Goal: Check status

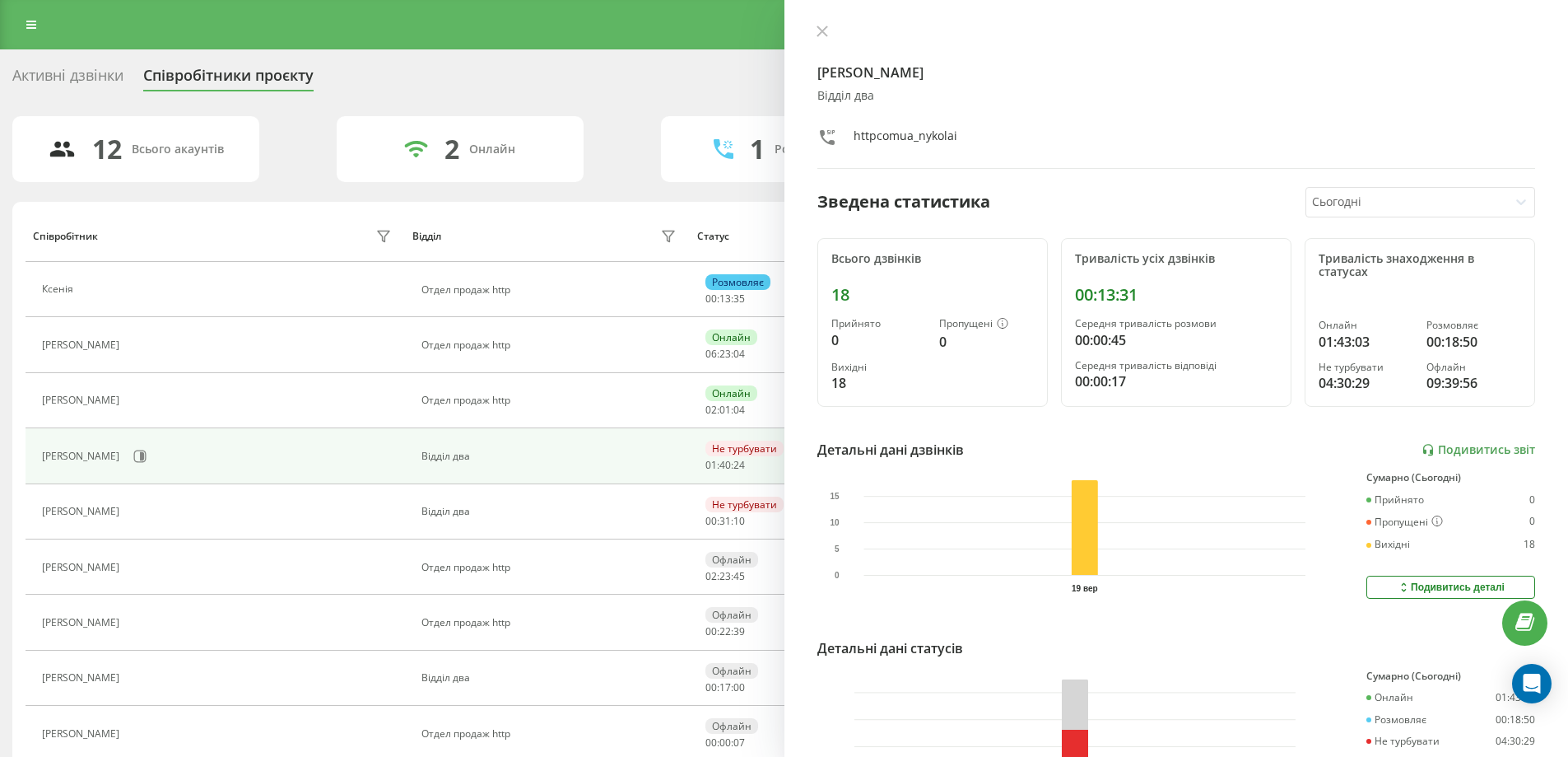
click at [1386, 200] on div at bounding box center [1406, 202] width 189 height 19
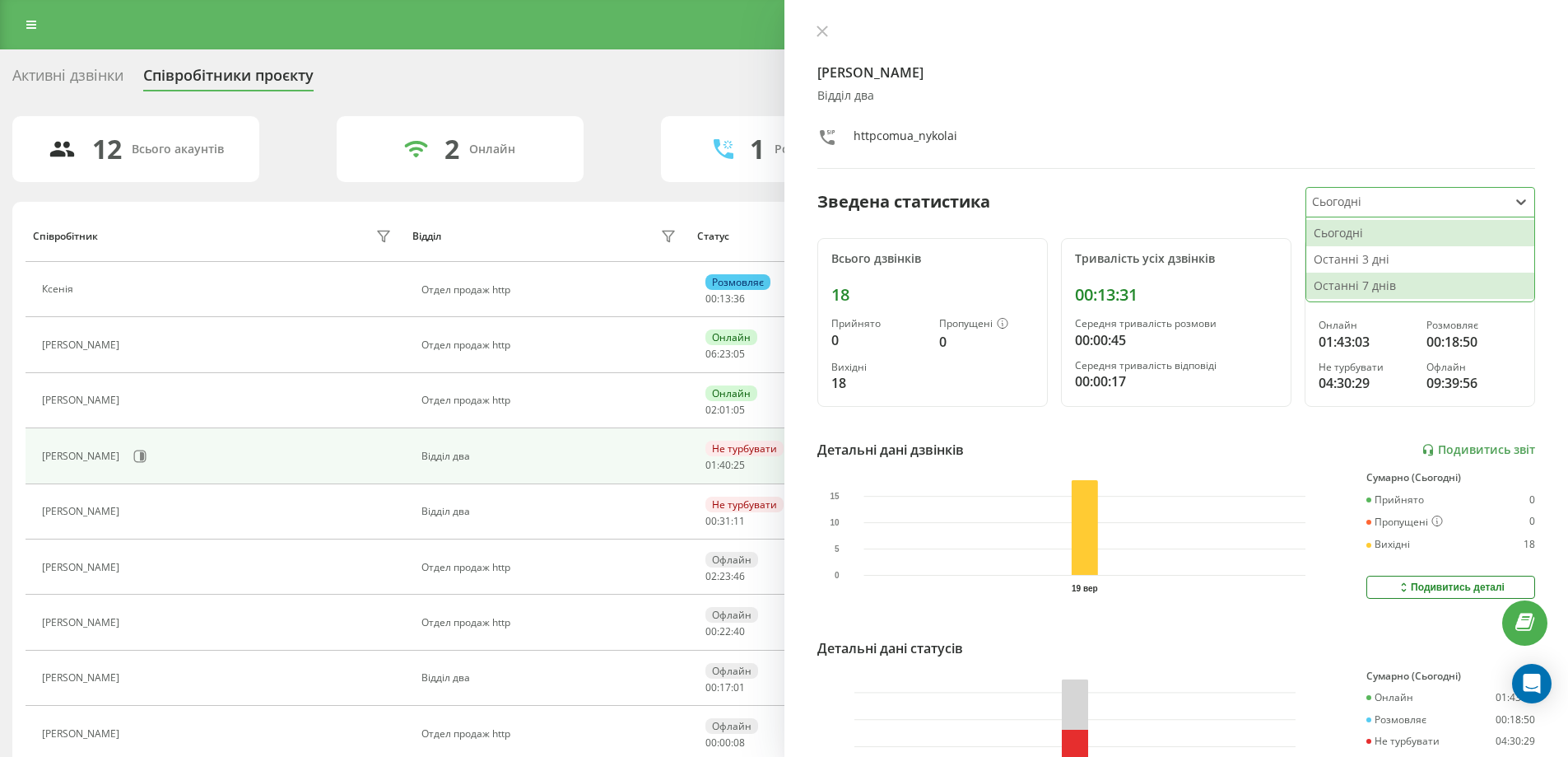
click at [1350, 285] on div "Останні 7 днів" at bounding box center [1420, 286] width 228 height 26
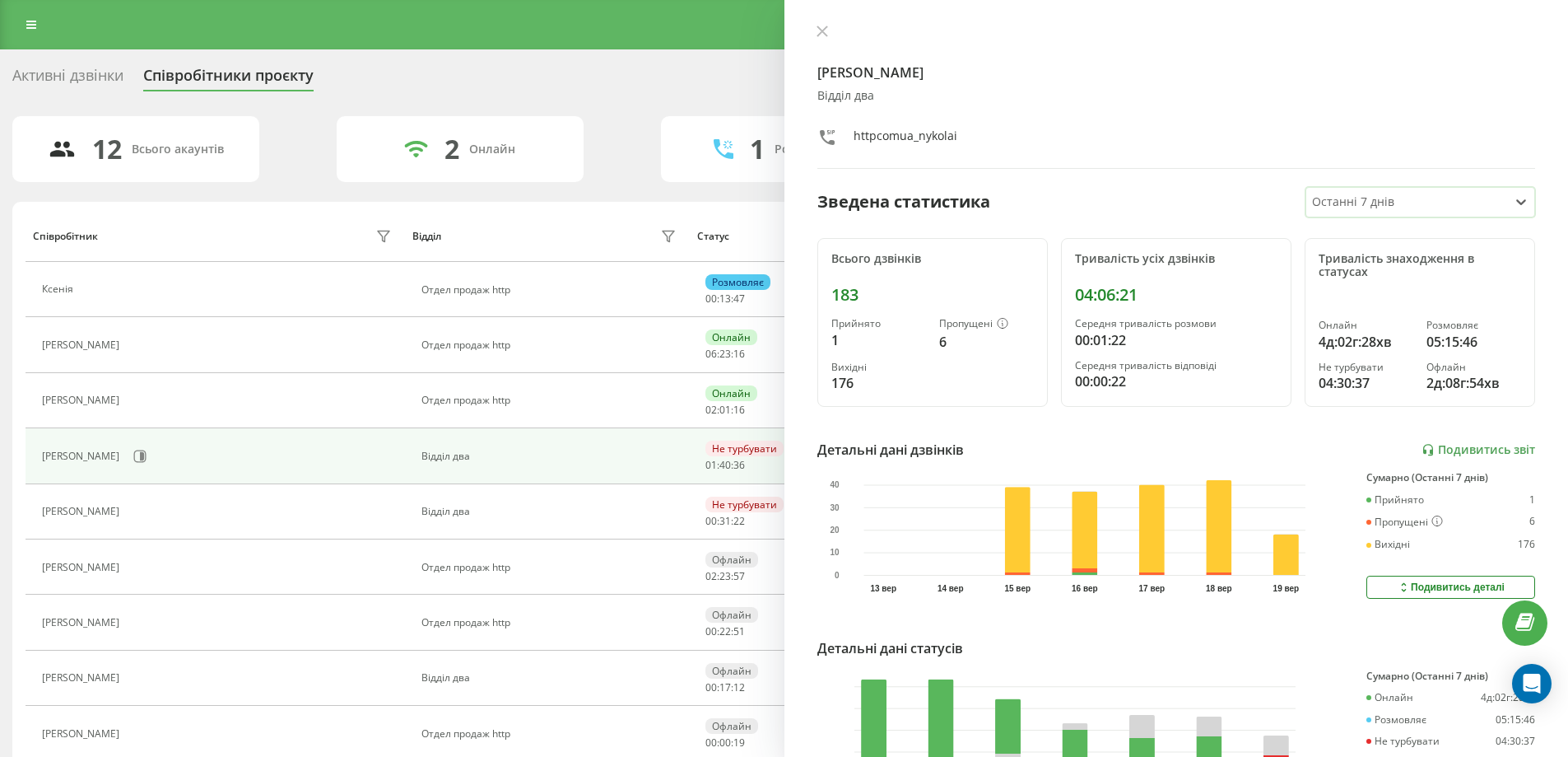
click at [1327, 207] on div at bounding box center [1406, 202] width 189 height 19
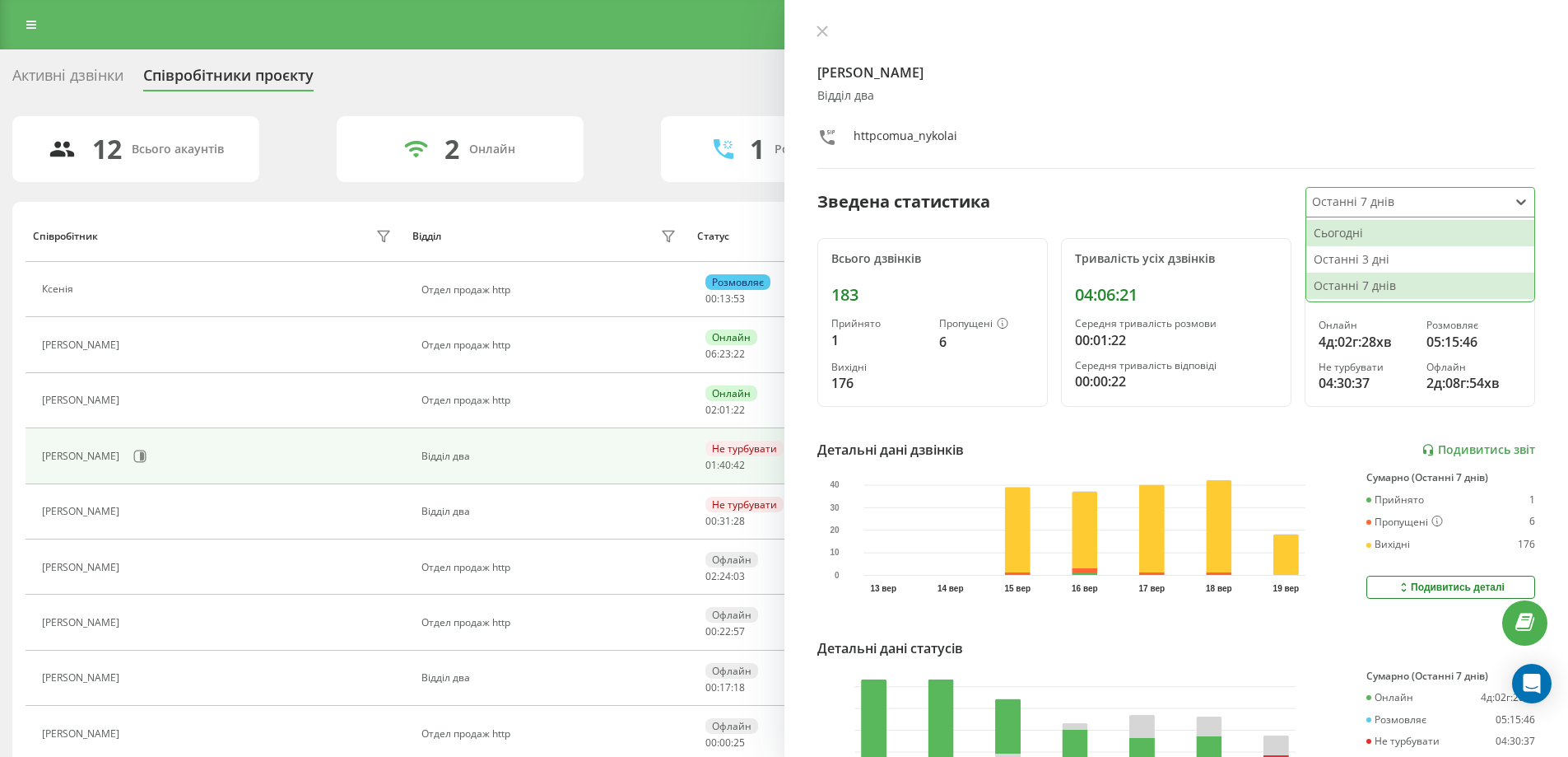
click at [1323, 227] on div "Сьогодні" at bounding box center [1420, 233] width 228 height 26
